Goal: Task Accomplishment & Management: Manage account settings

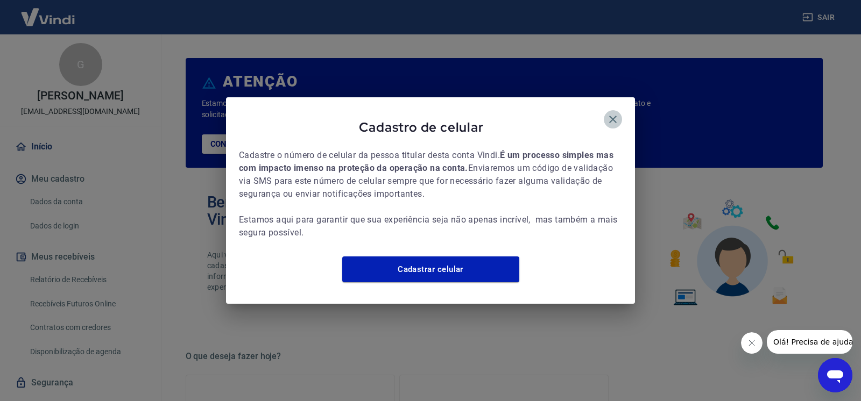
click at [613, 113] on icon "button" at bounding box center [612, 119] width 13 height 13
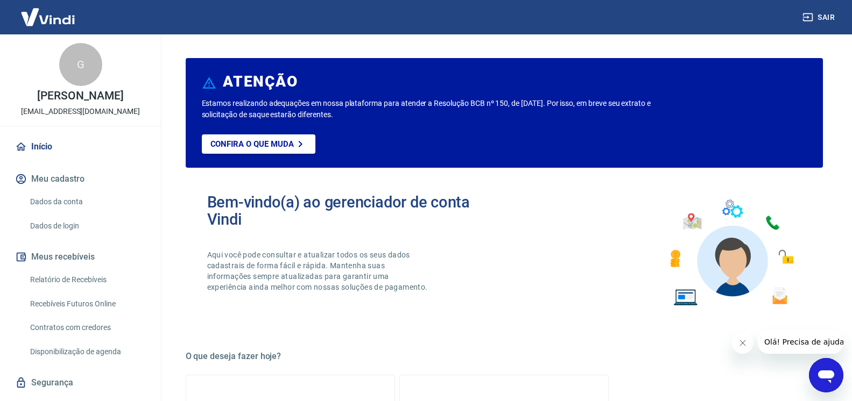
click at [738, 344] on icon "Fechar mensagem da empresa" at bounding box center [742, 343] width 9 height 9
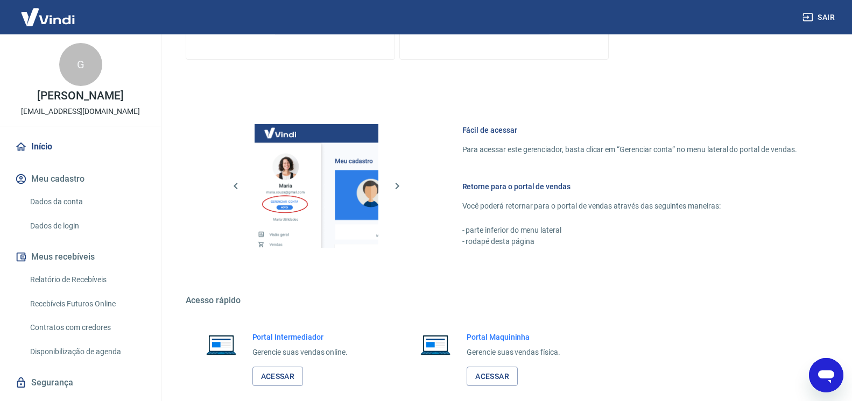
scroll to position [549, 0]
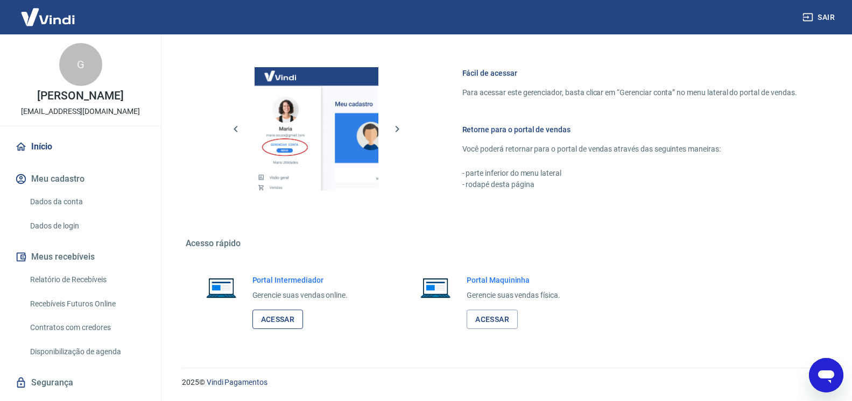
click at [262, 319] on link "Acessar" at bounding box center [277, 320] width 51 height 20
